Goal: Transaction & Acquisition: Purchase product/service

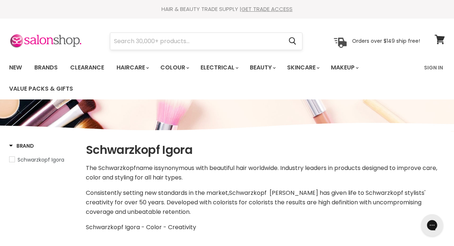
click at [192, 37] on input "Search" at bounding box center [196, 41] width 173 height 17
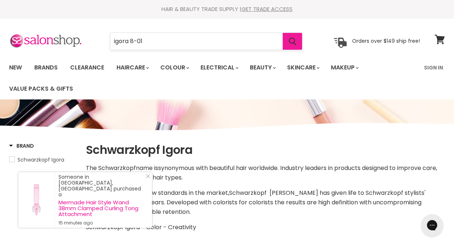
type input "igora 8-01"
click at [291, 40] on icon "Search" at bounding box center [292, 42] width 7 height 8
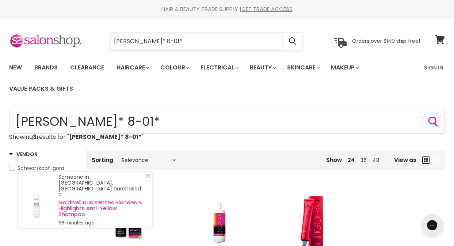
click at [131, 39] on input "[PERSON_NAME]* 8-01*" at bounding box center [196, 41] width 173 height 17
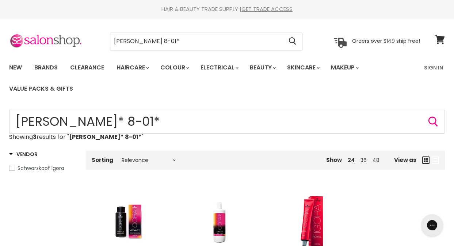
click at [145, 41] on input "[PERSON_NAME] 8-01*" at bounding box center [196, 41] width 173 height 17
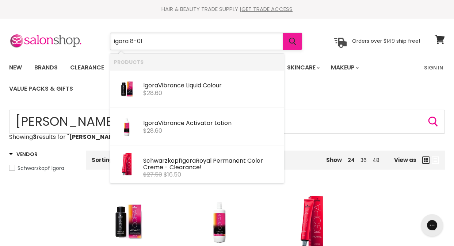
type input "igora 8-01"
click at [294, 41] on icon "Search" at bounding box center [292, 42] width 7 height 8
